Goal: Navigation & Orientation: Find specific page/section

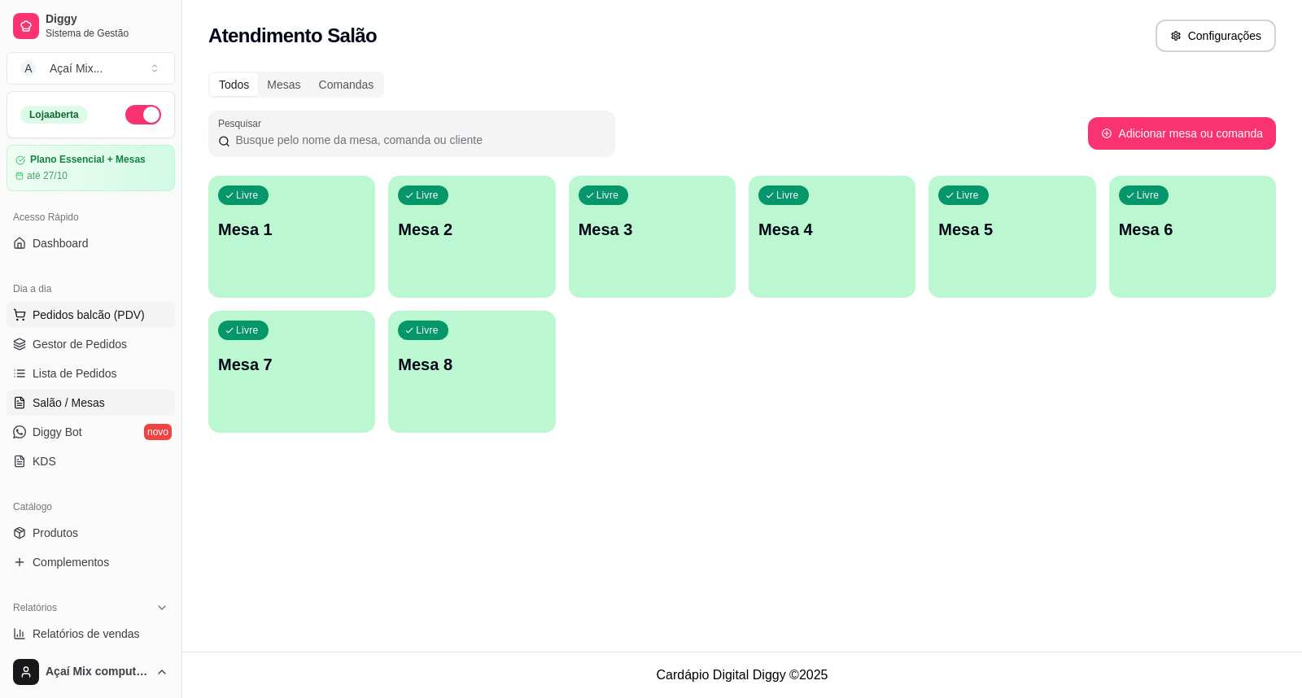
drag, startPoint x: 11, startPoint y: 8, endPoint x: 79, endPoint y: 307, distance: 306.3
click at [78, 307] on span "Pedidos balcão (PDV)" at bounding box center [89, 315] width 112 height 16
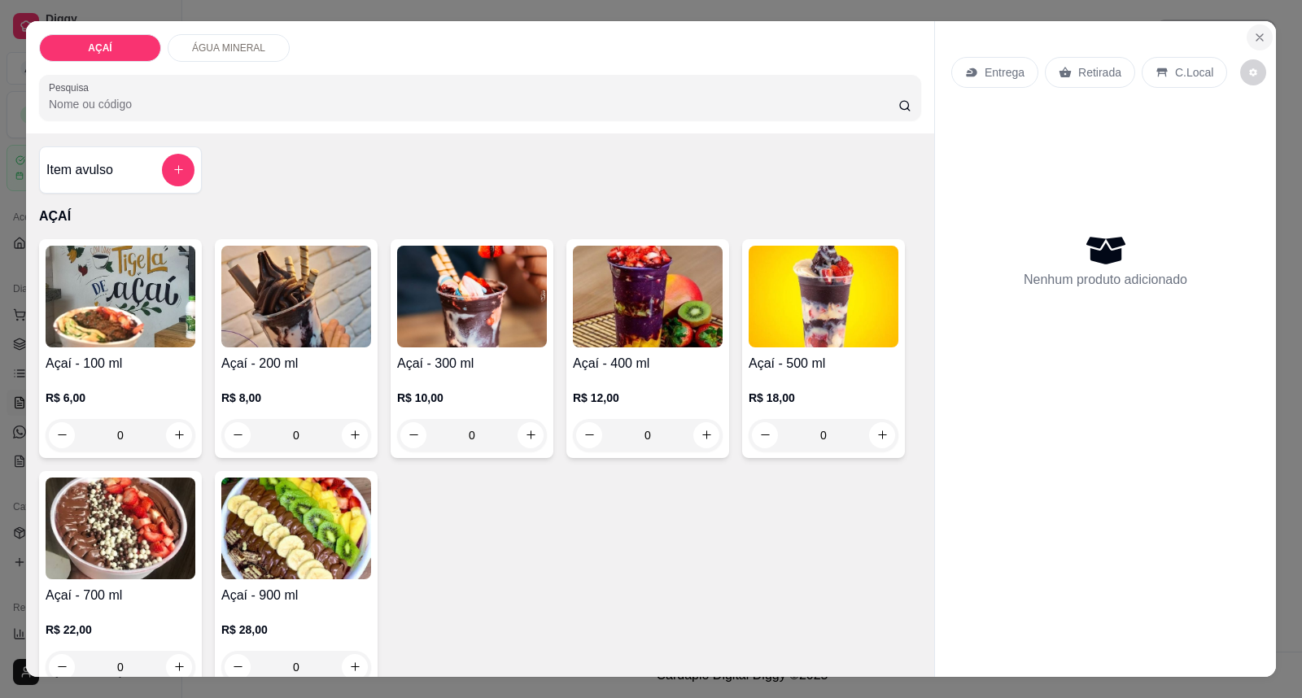
click at [1257, 31] on icon "Close" at bounding box center [1259, 37] width 13 height 13
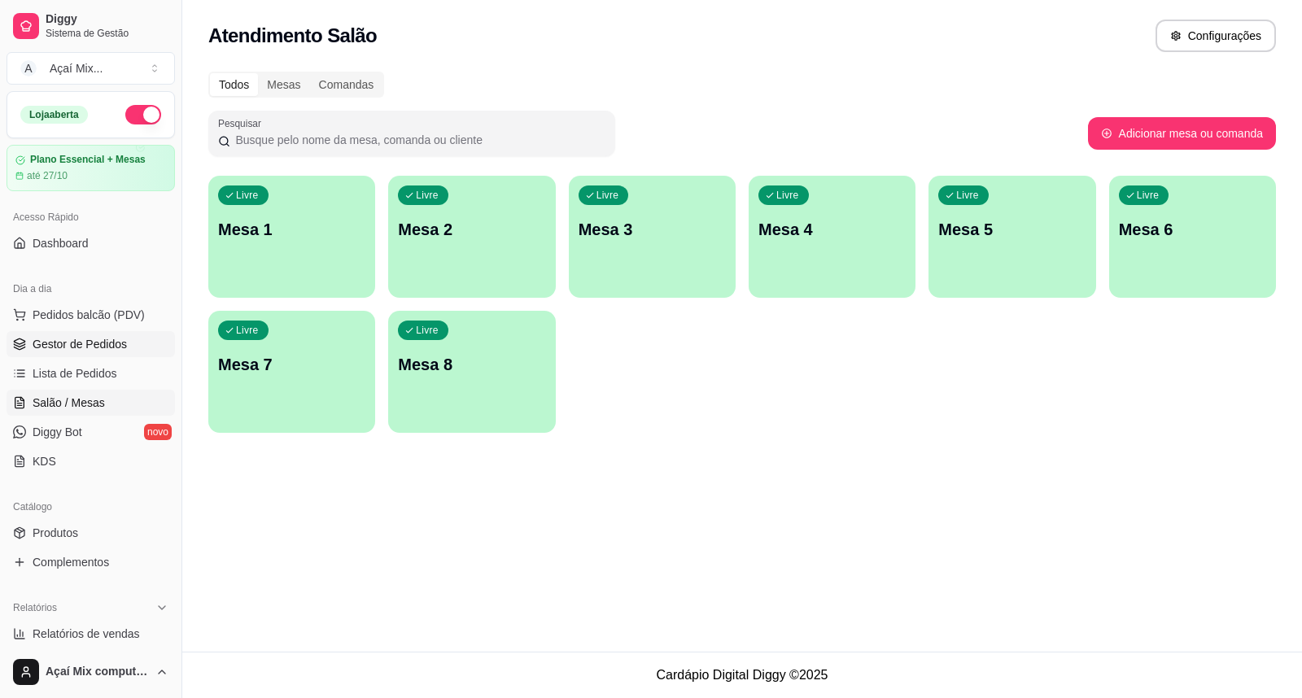
click at [112, 338] on span "Gestor de Pedidos" at bounding box center [80, 344] width 94 height 16
click at [91, 334] on link "Gestor de Pedidos" at bounding box center [91, 344] width 168 height 26
